Goal: Task Accomplishment & Management: Manage account settings

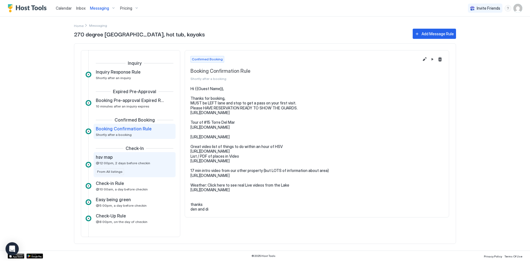
click at [128, 164] on span "@12:00pm, 2 days before checkin" at bounding box center [123, 163] width 54 height 4
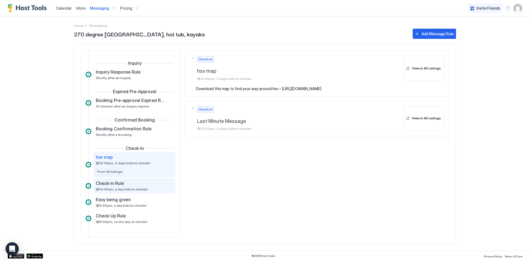
click at [118, 186] on span "Check-in Rule" at bounding box center [110, 184] width 28 height 6
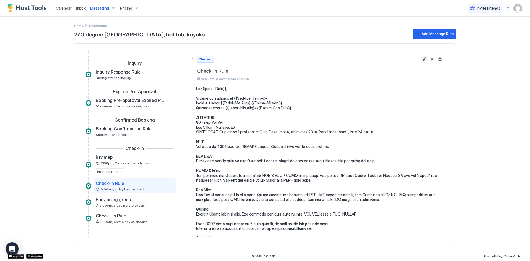
click at [424, 59] on button "Edit message rule" at bounding box center [424, 59] width 7 height 7
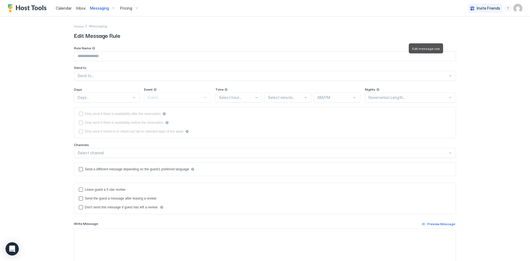
type input "**********"
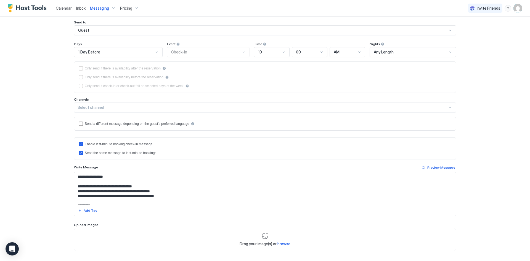
scroll to position [73, 0]
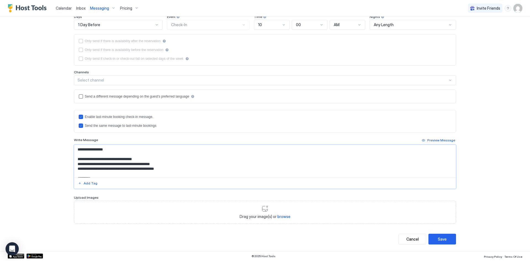
click at [167, 156] on textarea "Input Field" at bounding box center [264, 161] width 381 height 33
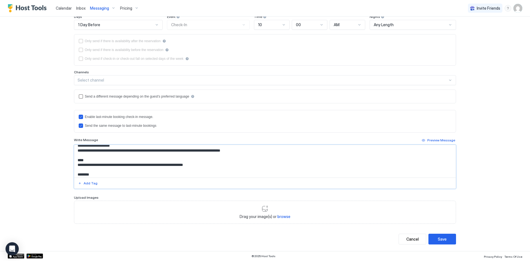
scroll to position [58, 0]
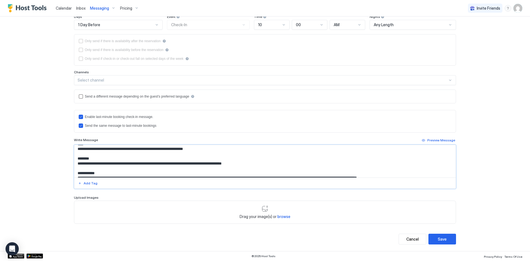
click at [158, 164] on textarea "Input Field" at bounding box center [264, 161] width 381 height 33
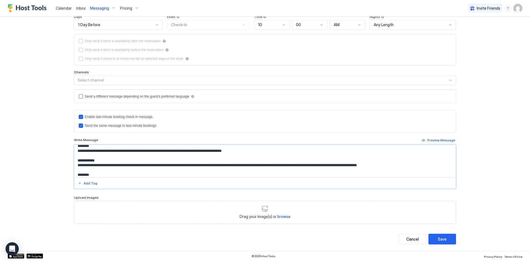
scroll to position [73, 0]
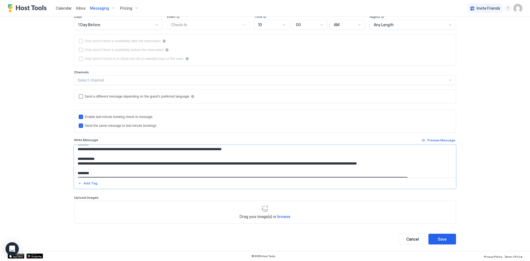
click at [103, 165] on textarea "Input Field" at bounding box center [264, 161] width 381 height 33
drag, startPoint x: 78, startPoint y: 163, endPoint x: 192, endPoint y: 166, distance: 113.9
click at [192, 166] on textarea "Input Field" at bounding box center [264, 161] width 381 height 33
click at [124, 157] on textarea "Input Field" at bounding box center [264, 161] width 381 height 33
drag, startPoint x: 138, startPoint y: 164, endPoint x: 124, endPoint y: 164, distance: 14.9
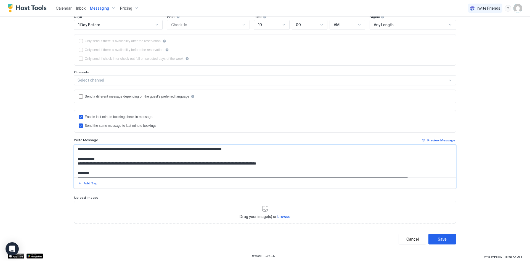
click at [124, 164] on textarea "Input Field" at bounding box center [264, 161] width 381 height 33
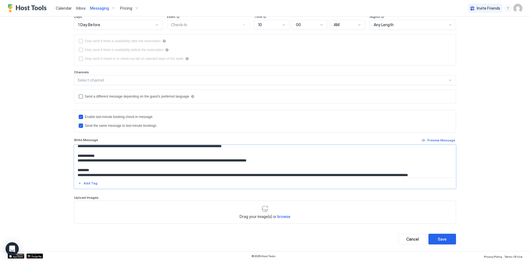
scroll to position [81, 0]
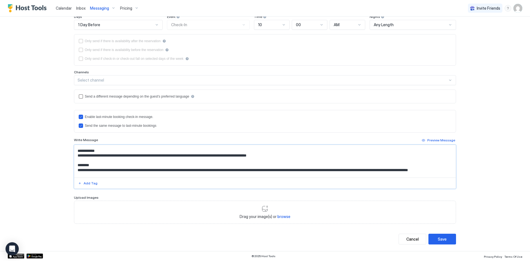
drag, startPoint x: 125, startPoint y: 170, endPoint x: 101, endPoint y: 171, distance: 23.7
click at [101, 171] on textarea "Input Field" at bounding box center [264, 161] width 381 height 33
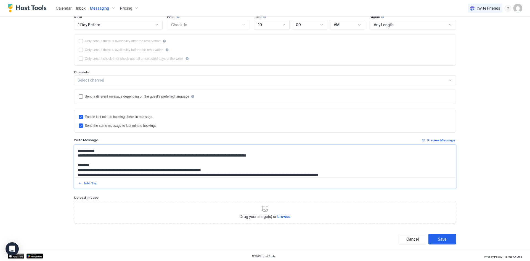
click at [232, 169] on textarea "Input Field" at bounding box center [264, 161] width 381 height 33
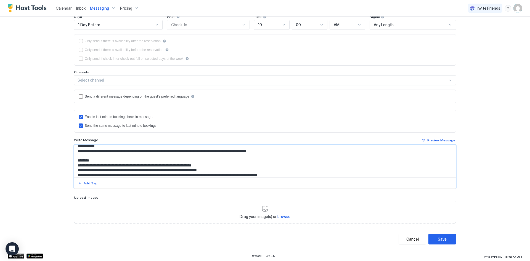
scroll to position [90, 0]
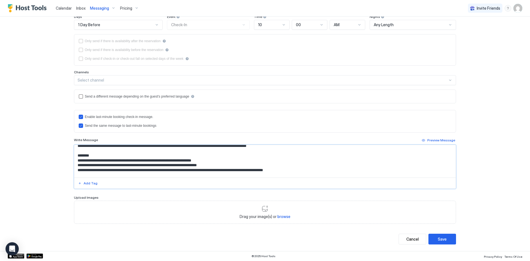
type textarea "**********"
